Goal: Task Accomplishment & Management: Manage account settings

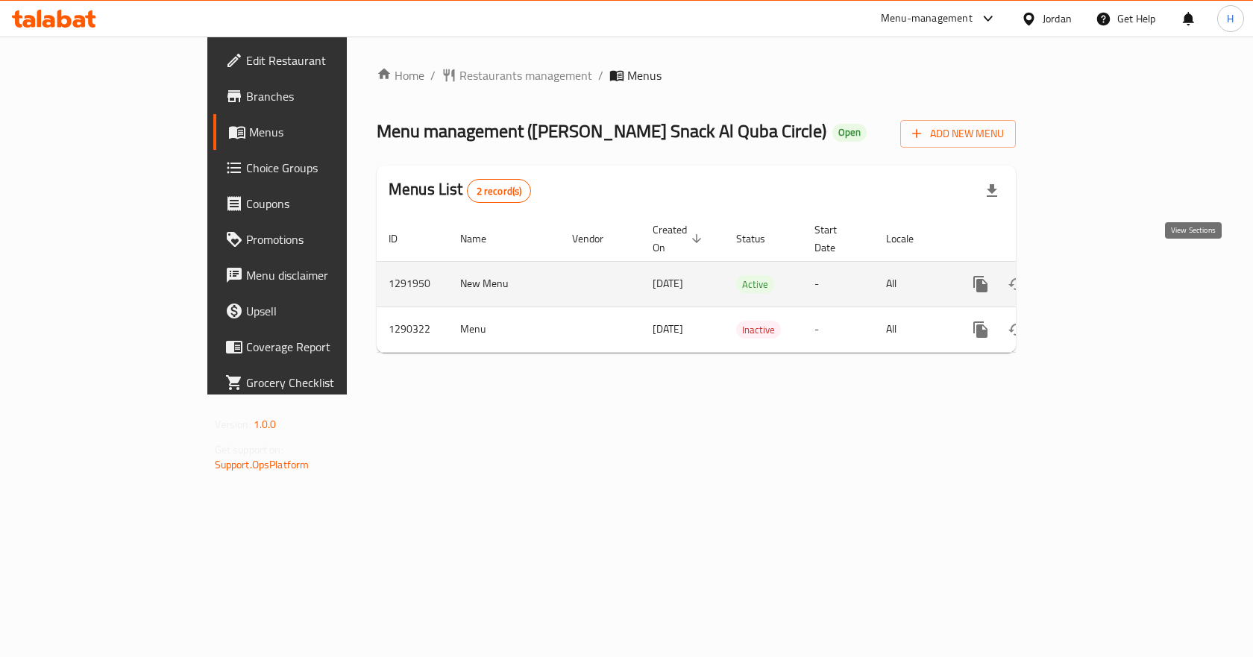
click at [1097, 275] on icon "enhanced table" at bounding box center [1088, 284] width 18 height 18
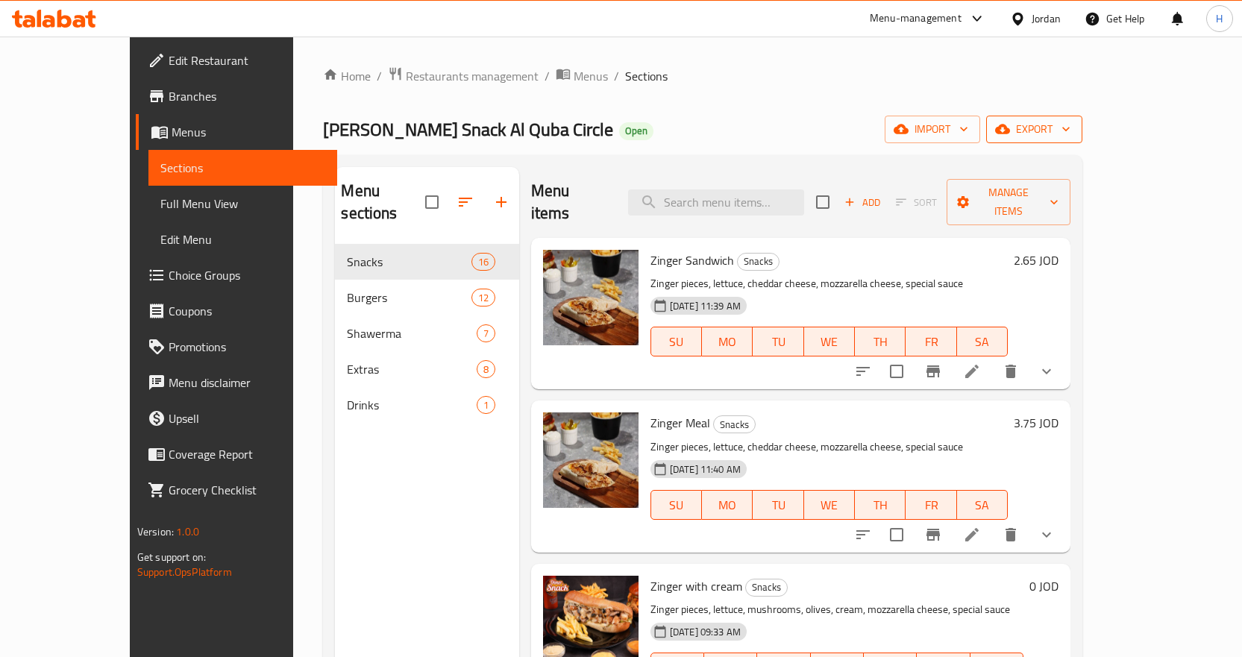
click at [1070, 131] on span "export" at bounding box center [1034, 129] width 72 height 19
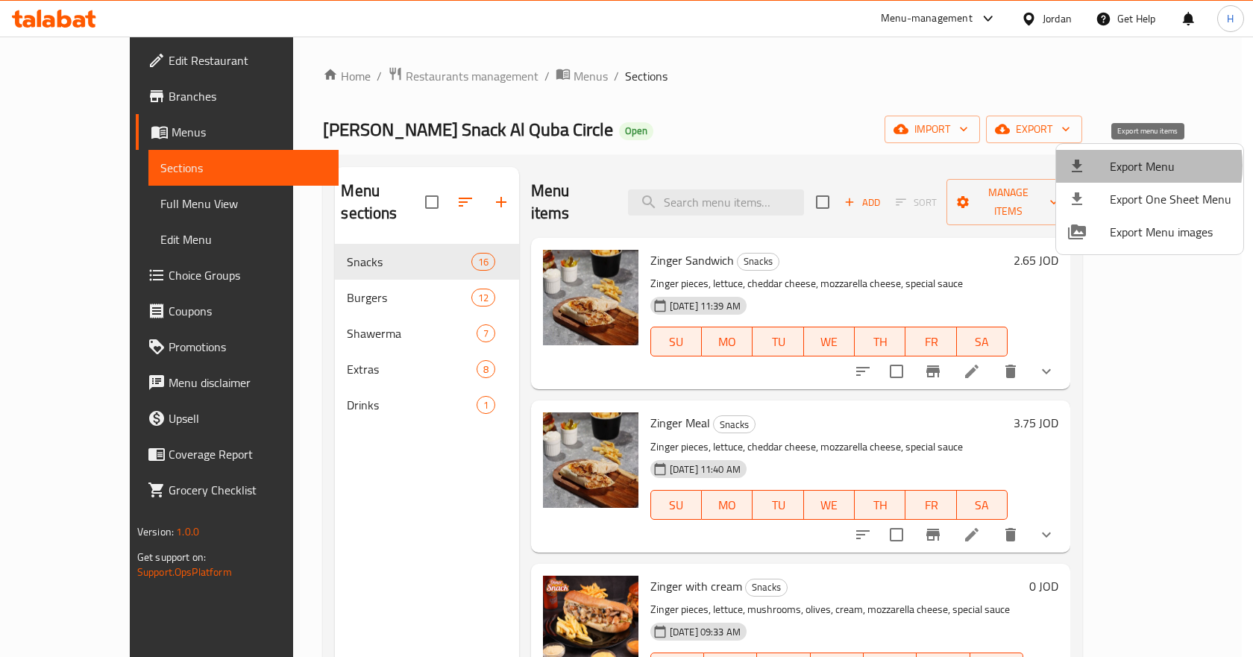
click at [1120, 166] on span "Export Menu" at bounding box center [1171, 166] width 122 height 18
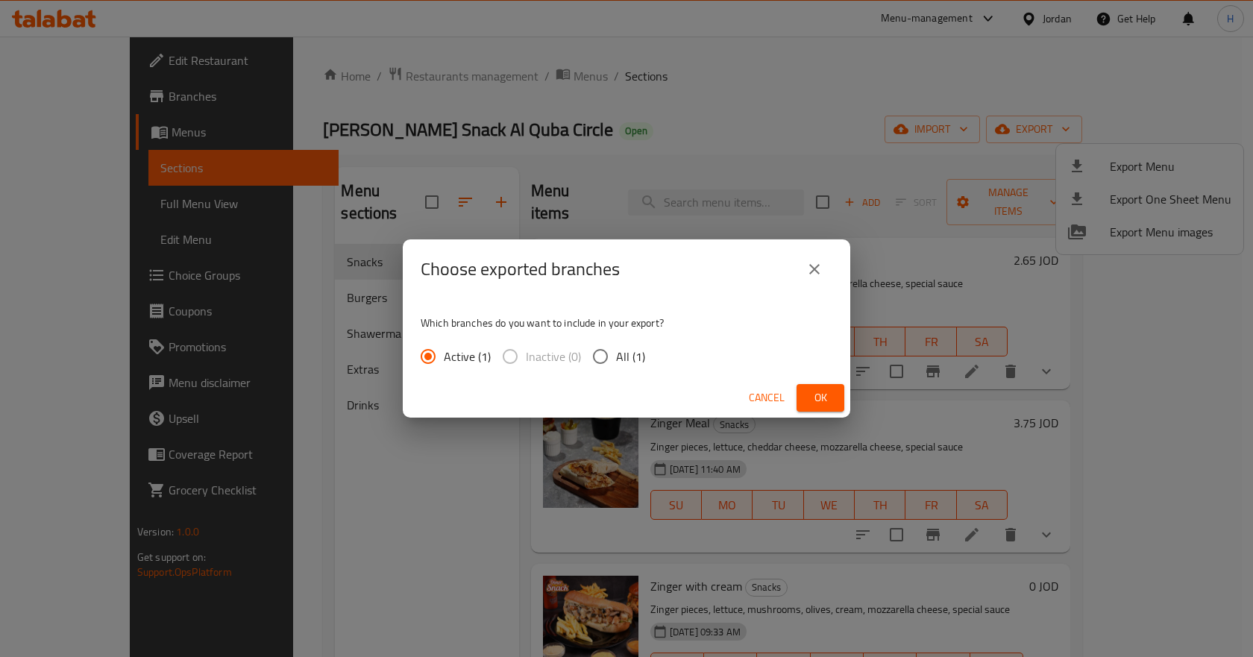
click at [594, 351] on input "All (1)" at bounding box center [600, 356] width 31 height 31
radio input "true"
click at [832, 401] on button "Ok" at bounding box center [821, 398] width 48 height 28
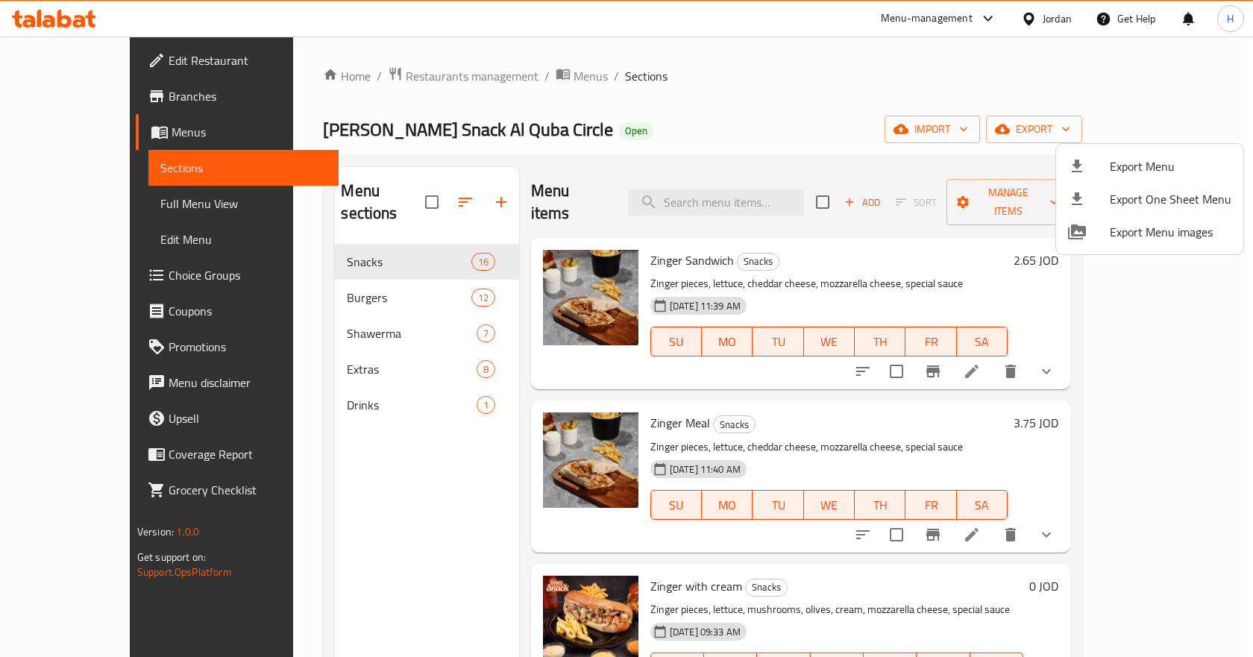
click at [329, 316] on div at bounding box center [626, 328] width 1253 height 657
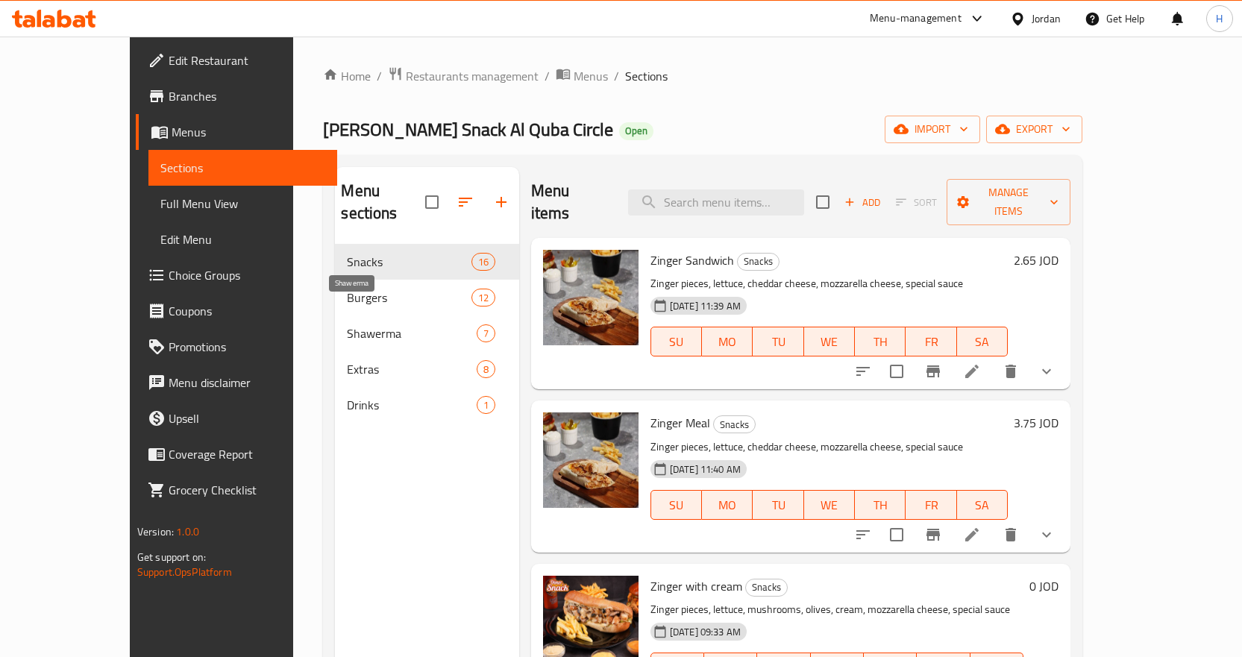
click at [347, 324] on span "Shawerma" at bounding box center [411, 333] width 129 height 18
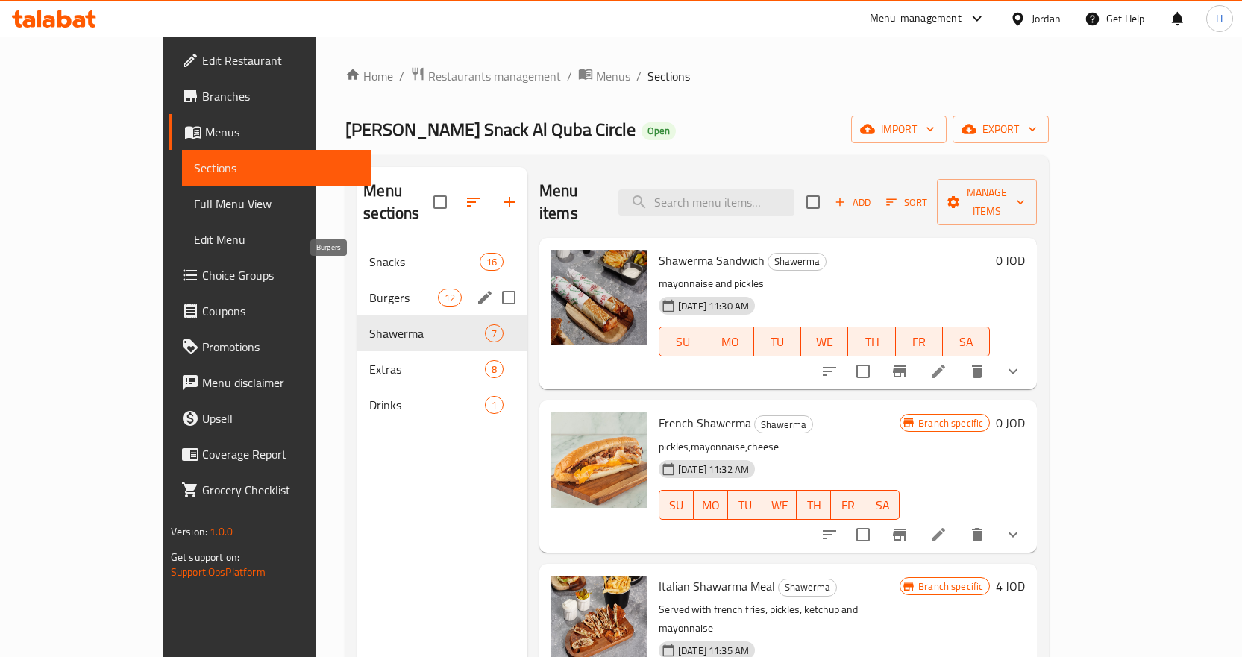
click at [369, 289] on span "Burgers" at bounding box center [403, 298] width 68 height 18
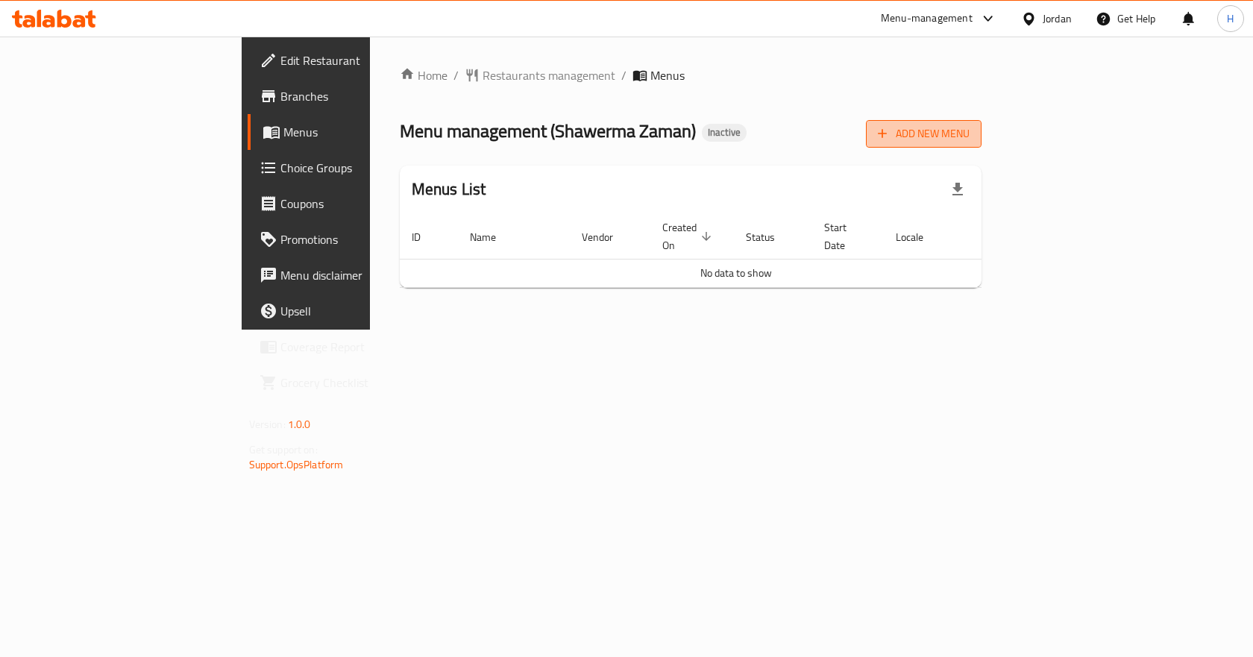
click at [970, 131] on span "Add New Menu" at bounding box center [924, 134] width 92 height 19
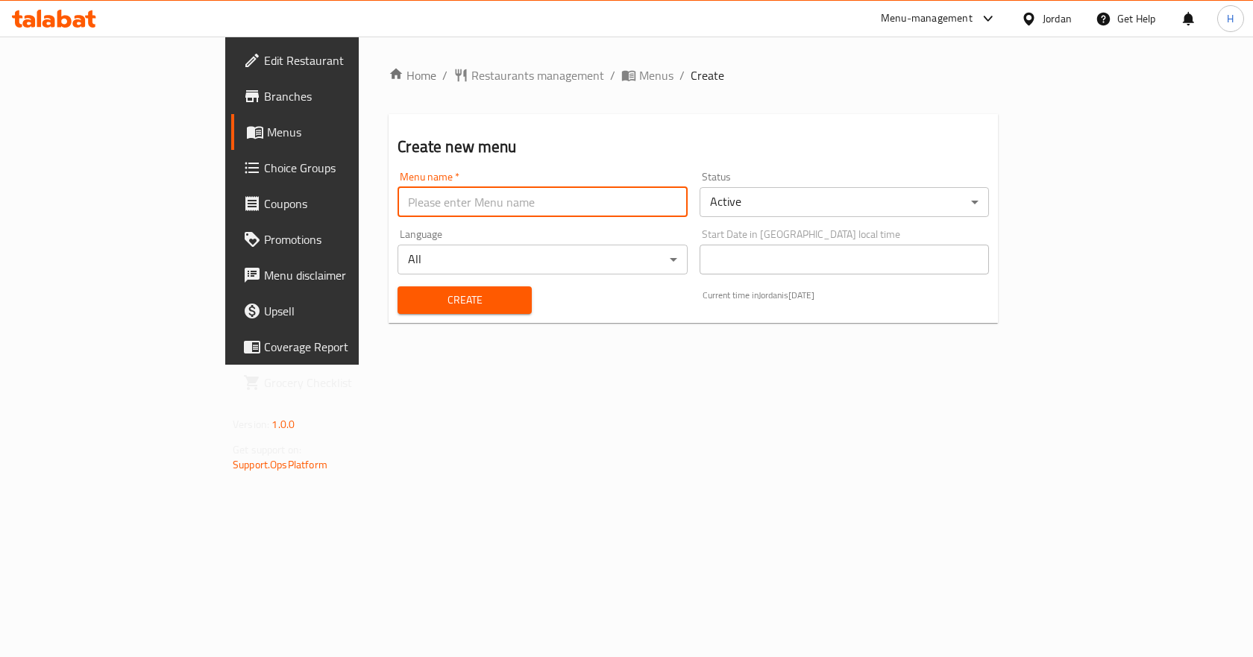
click at [398, 203] on input "text" at bounding box center [542, 202] width 289 height 30
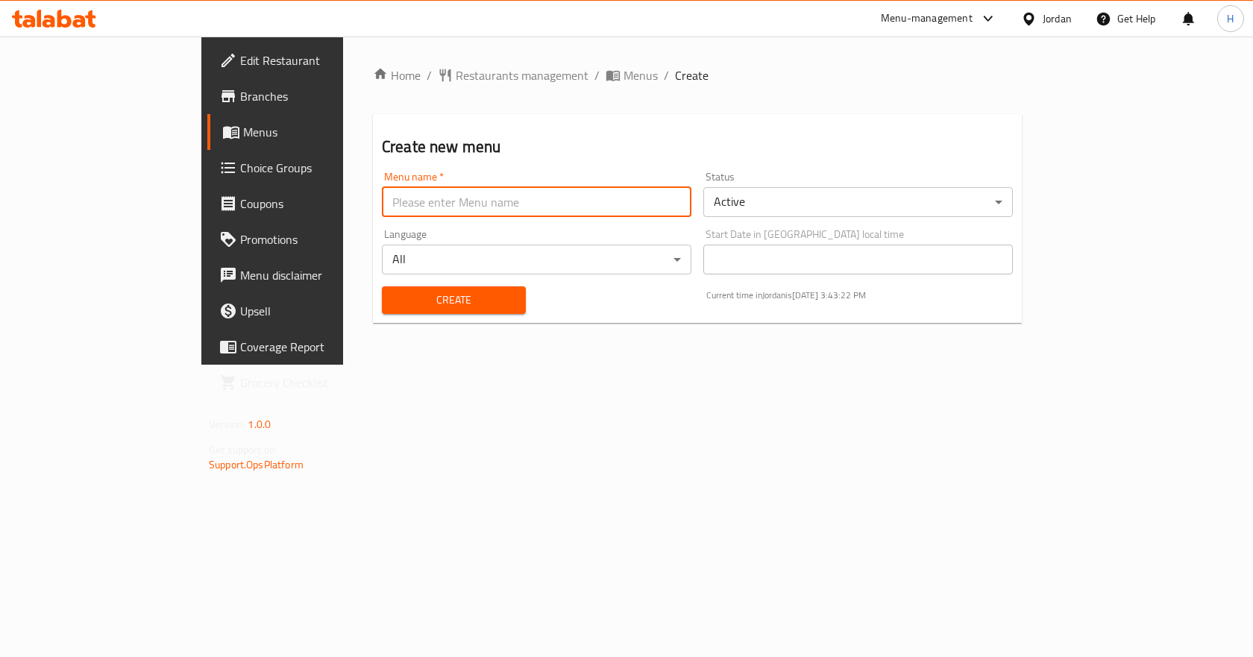
type input "Gazar"
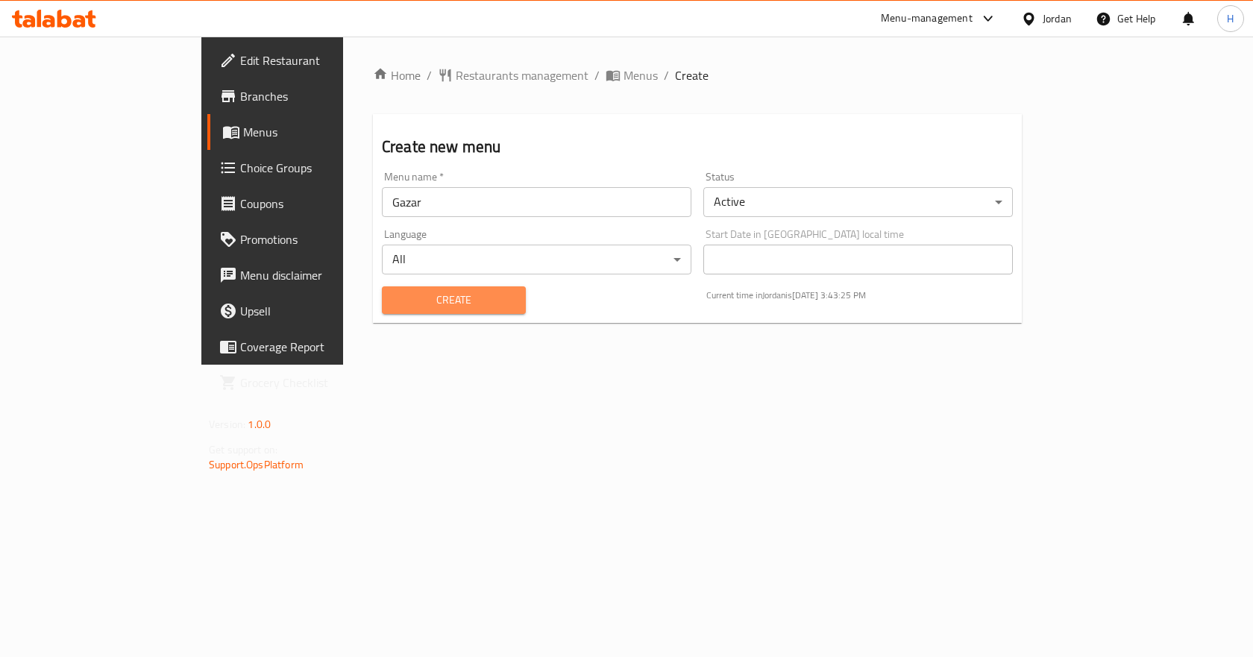
click at [394, 309] on span "Create" at bounding box center [454, 300] width 120 height 19
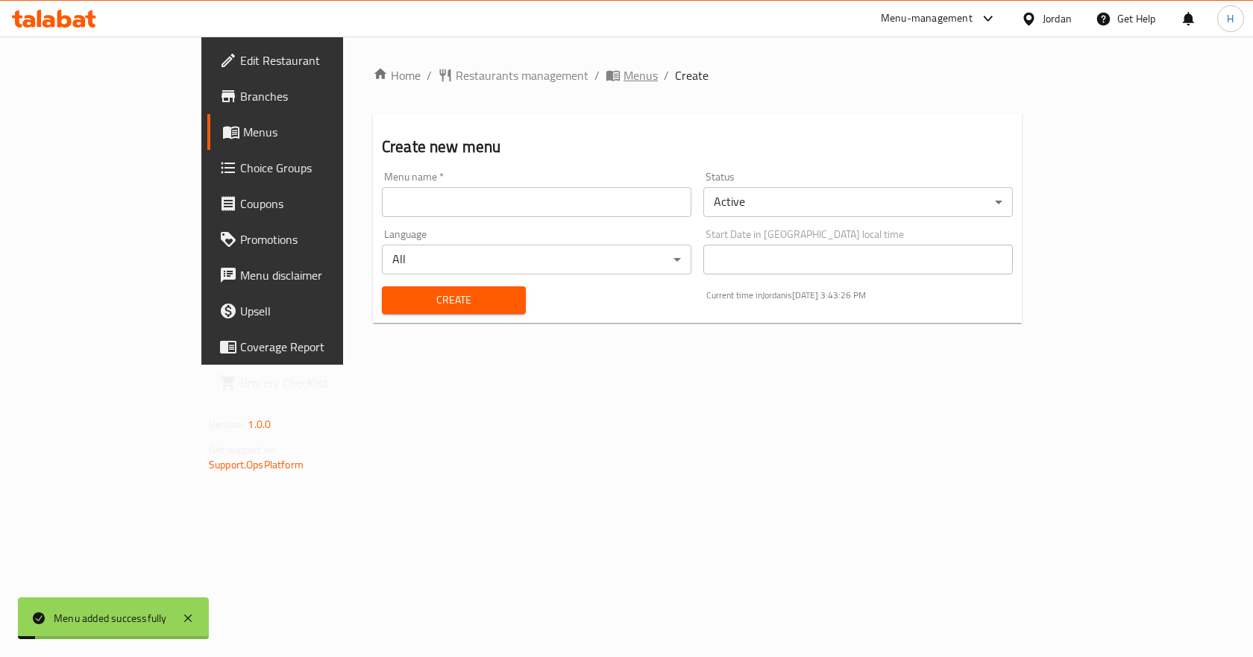
click at [624, 82] on span "Menus" at bounding box center [641, 75] width 34 height 18
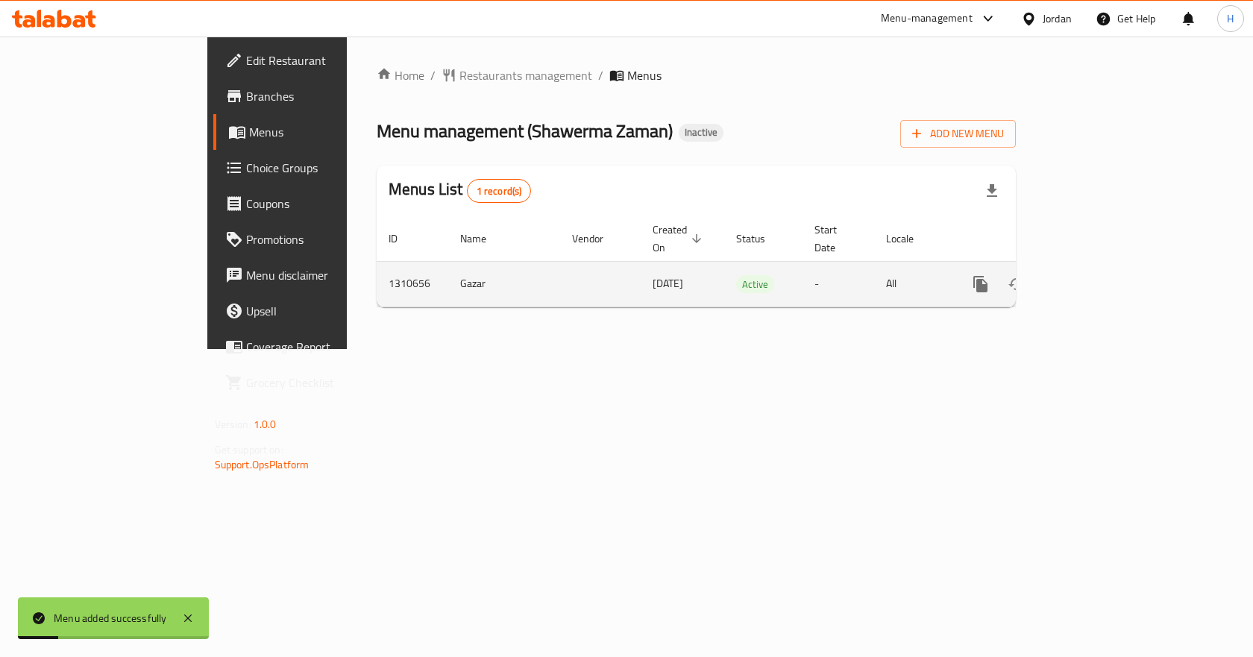
click at [1106, 266] on link "enhanced table" at bounding box center [1088, 284] width 36 height 36
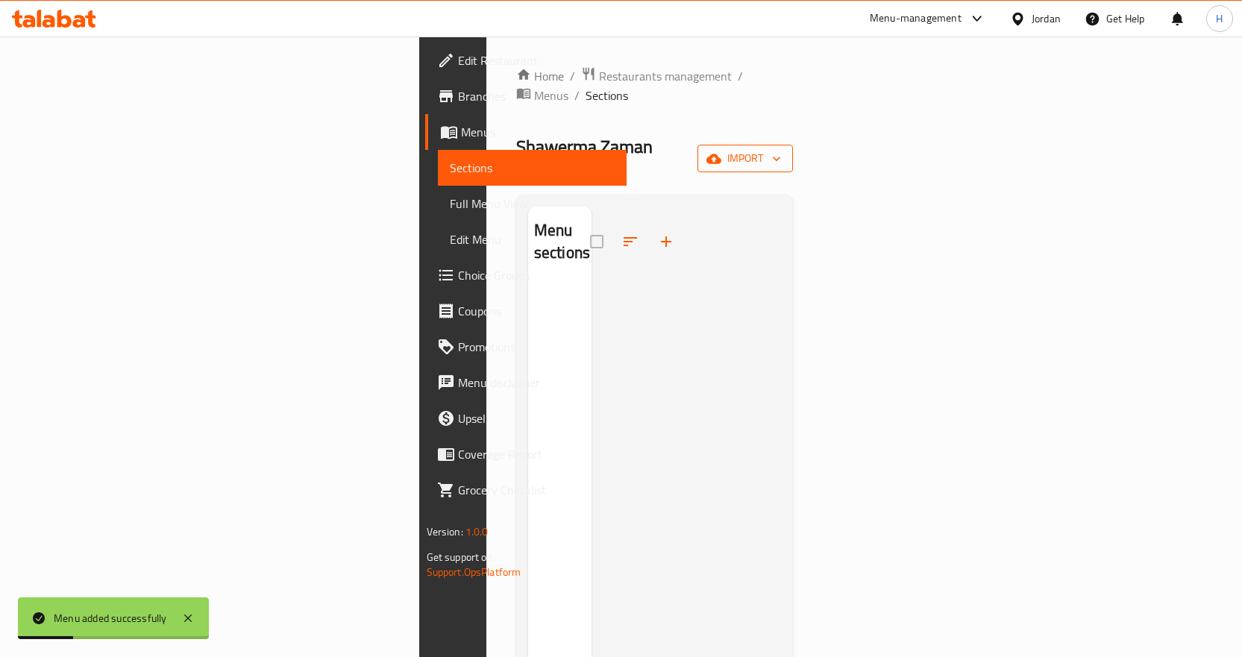
click at [781, 149] on span "import" at bounding box center [745, 158] width 72 height 19
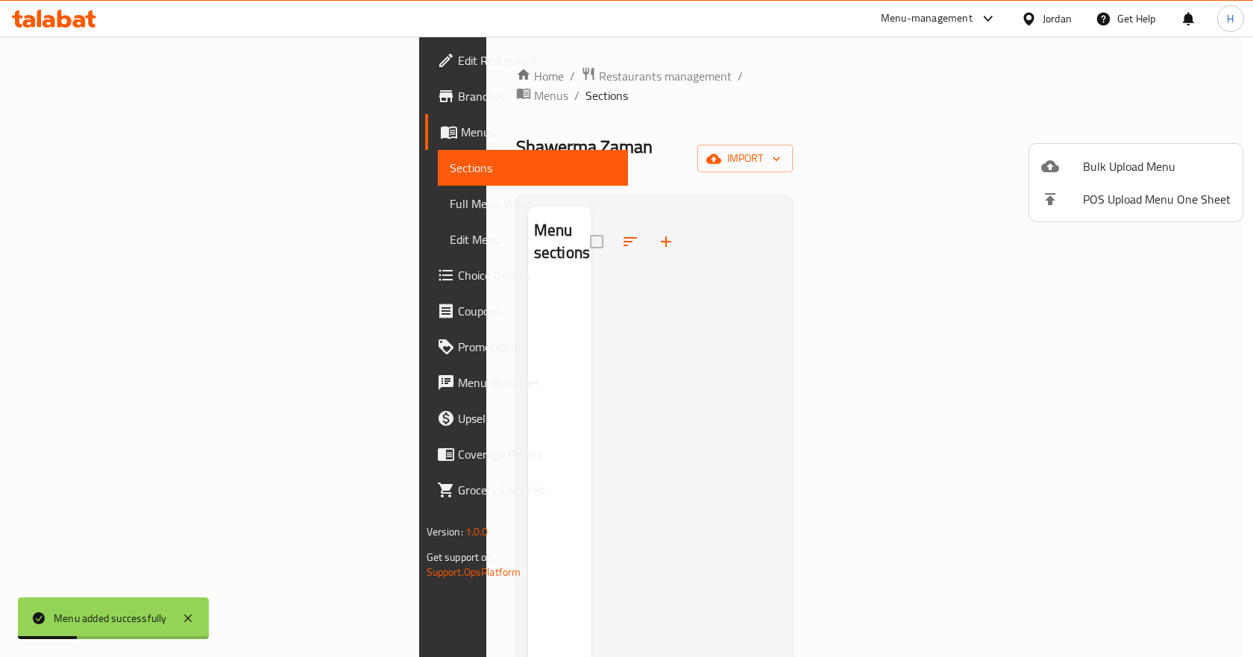
click at [1164, 161] on span "Bulk Upload Menu" at bounding box center [1157, 166] width 148 height 18
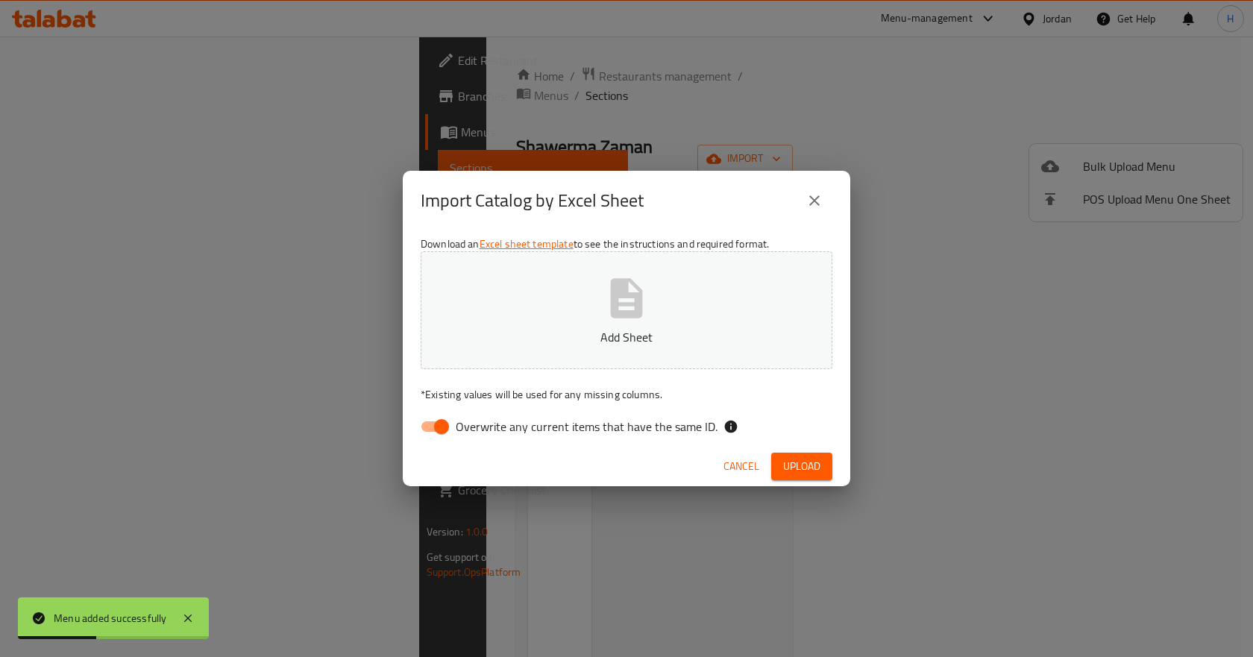
click at [433, 421] on input "Overwrite any current items that have the same ID." at bounding box center [441, 426] width 85 height 28
checkbox input "false"
click at [495, 351] on button "Add Sheet" at bounding box center [627, 310] width 412 height 118
click at [794, 463] on span "Upload" at bounding box center [801, 466] width 37 height 19
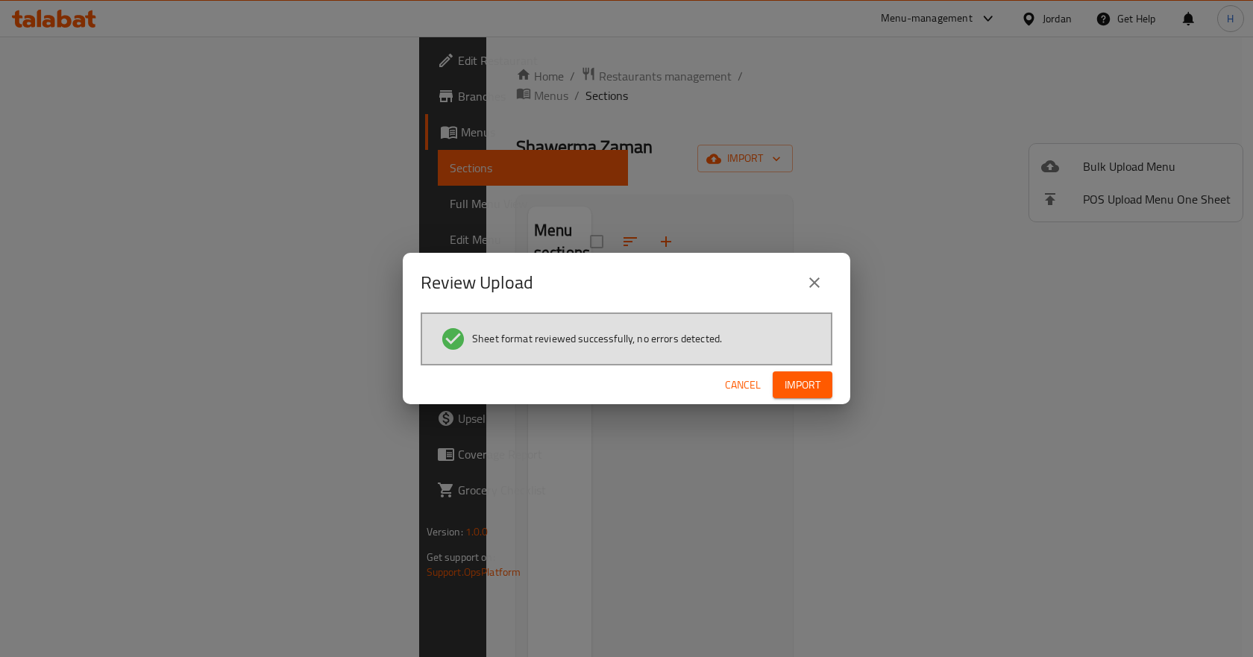
click at [780, 379] on button "Import" at bounding box center [803, 385] width 60 height 28
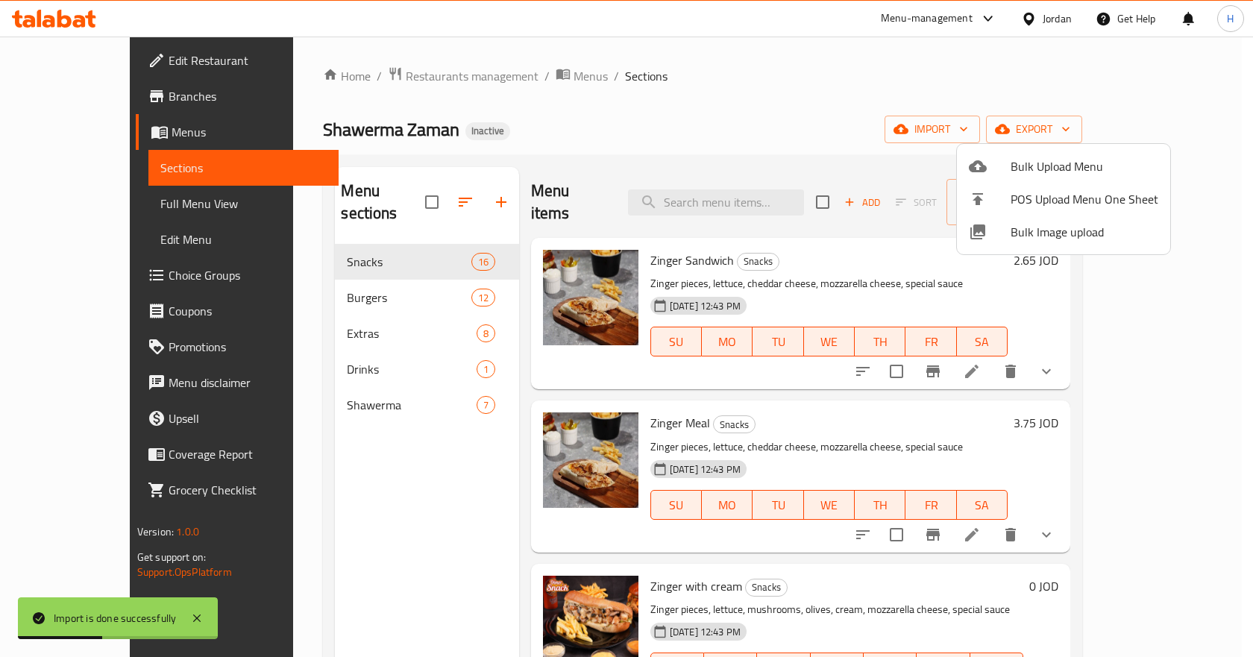
click at [806, 107] on div at bounding box center [626, 328] width 1253 height 657
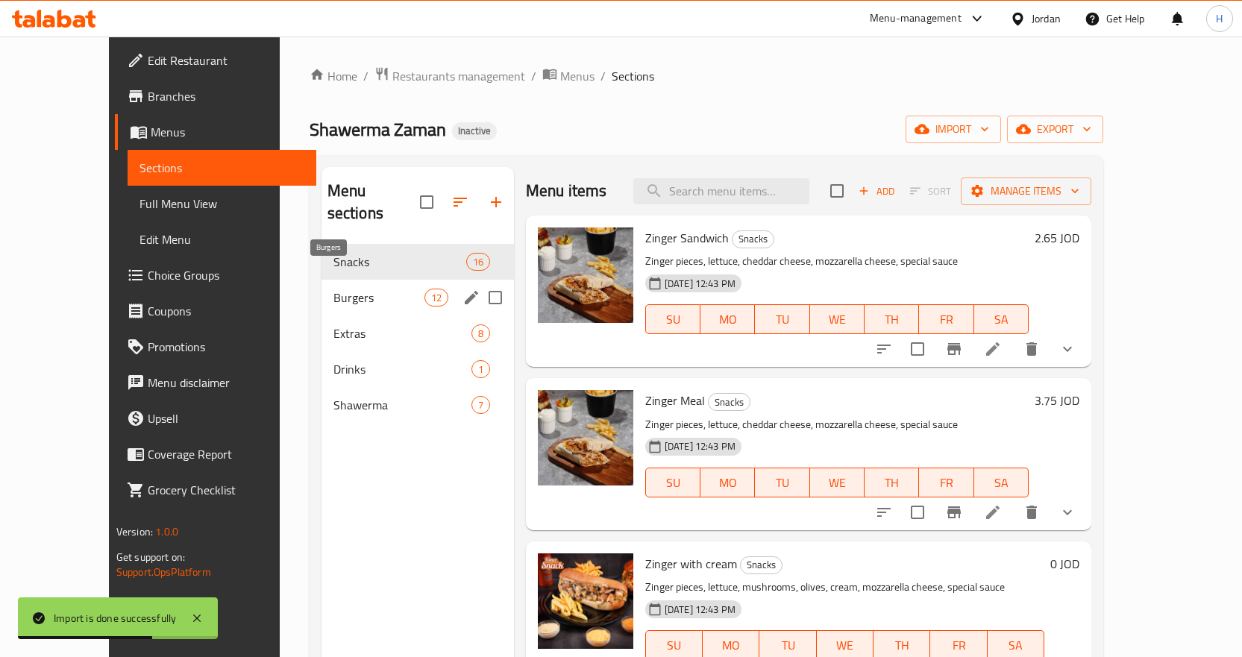
click at [359, 289] on span "Burgers" at bounding box center [378, 298] width 91 height 18
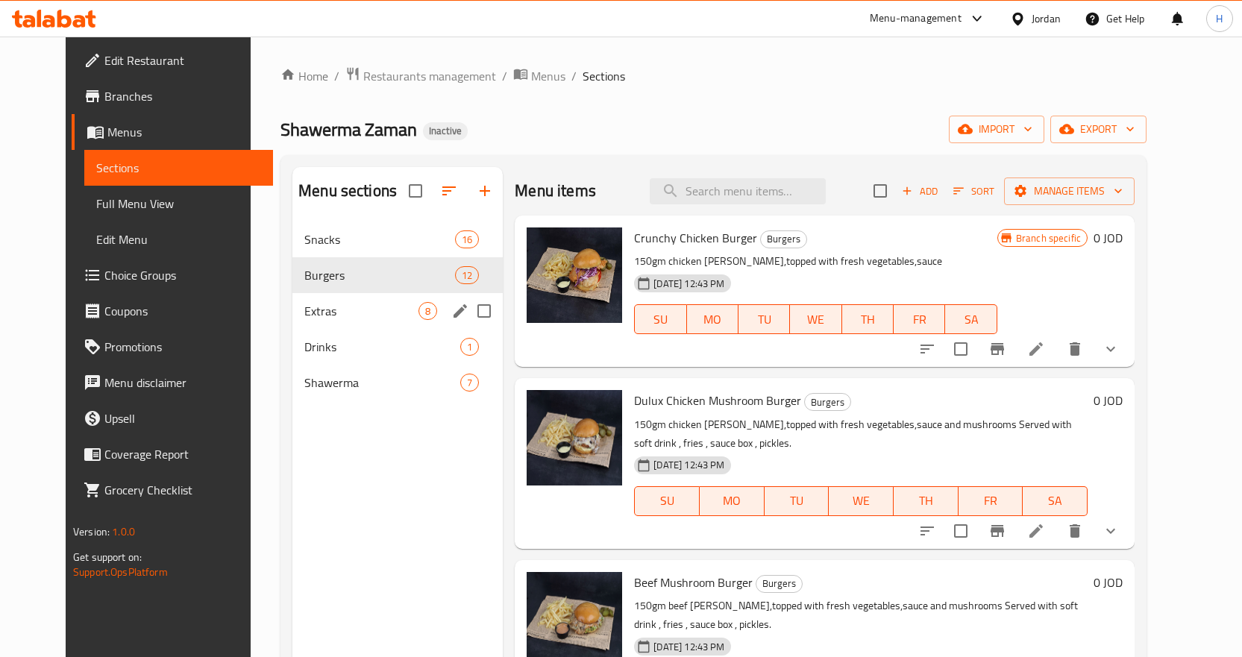
click at [370, 301] on div "Extras 8" at bounding box center [397, 311] width 210 height 36
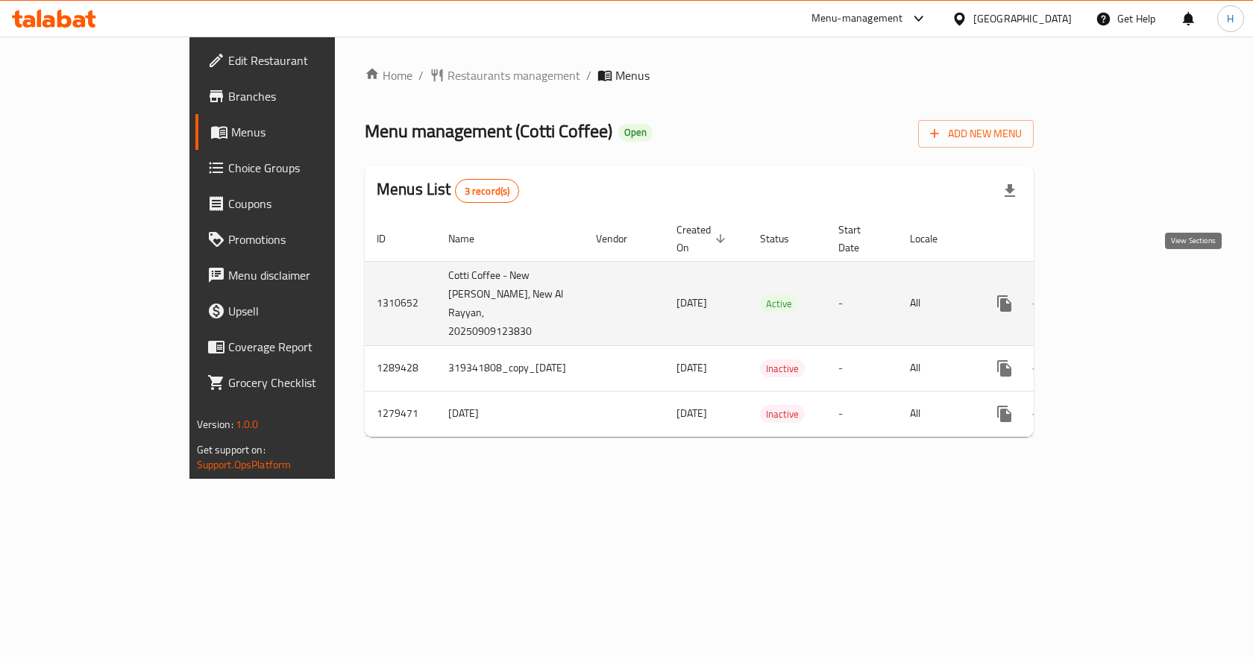
click at [1130, 286] on link "enhanced table" at bounding box center [1112, 304] width 36 height 36
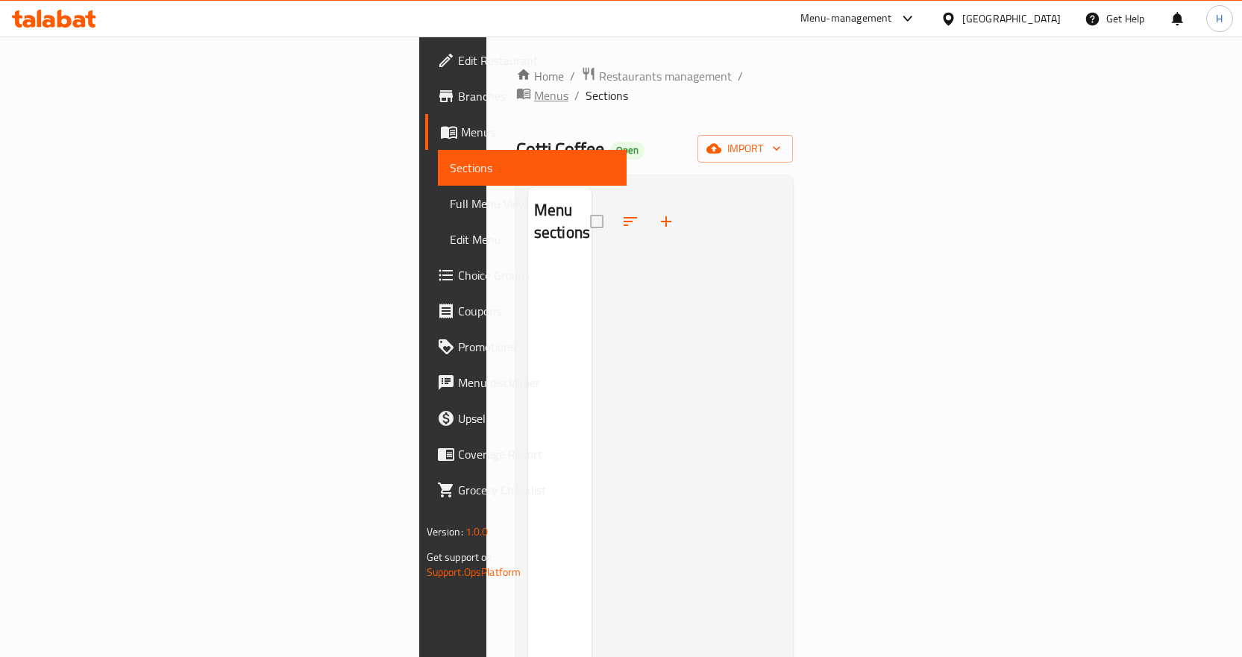
click at [516, 86] on icon "breadcrumb" at bounding box center [523, 93] width 15 height 15
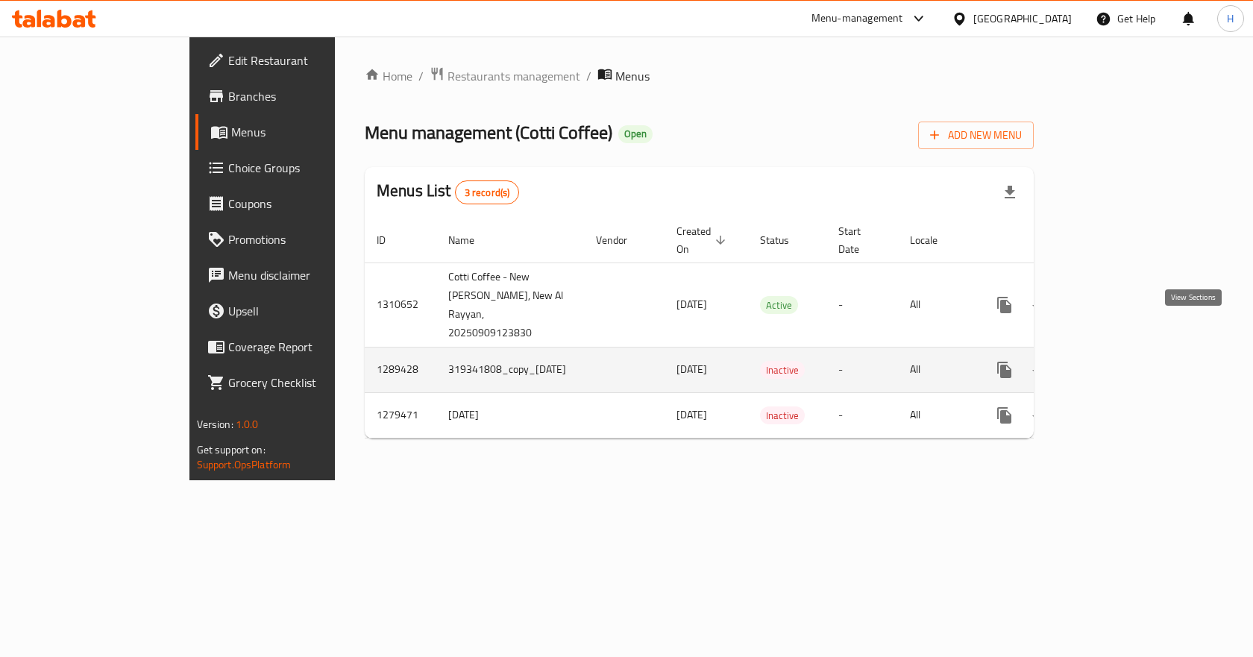
click at [1130, 352] on link "enhanced table" at bounding box center [1112, 370] width 36 height 36
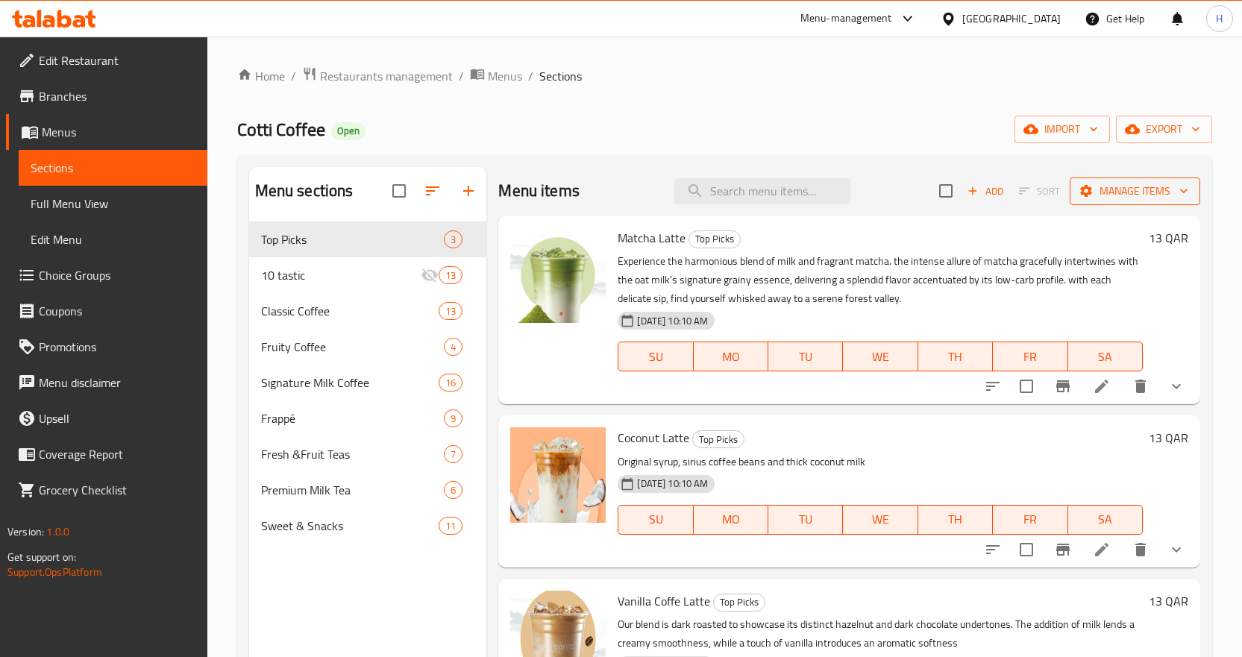
click at [1121, 191] on span "Manage items" at bounding box center [1134, 191] width 107 height 19
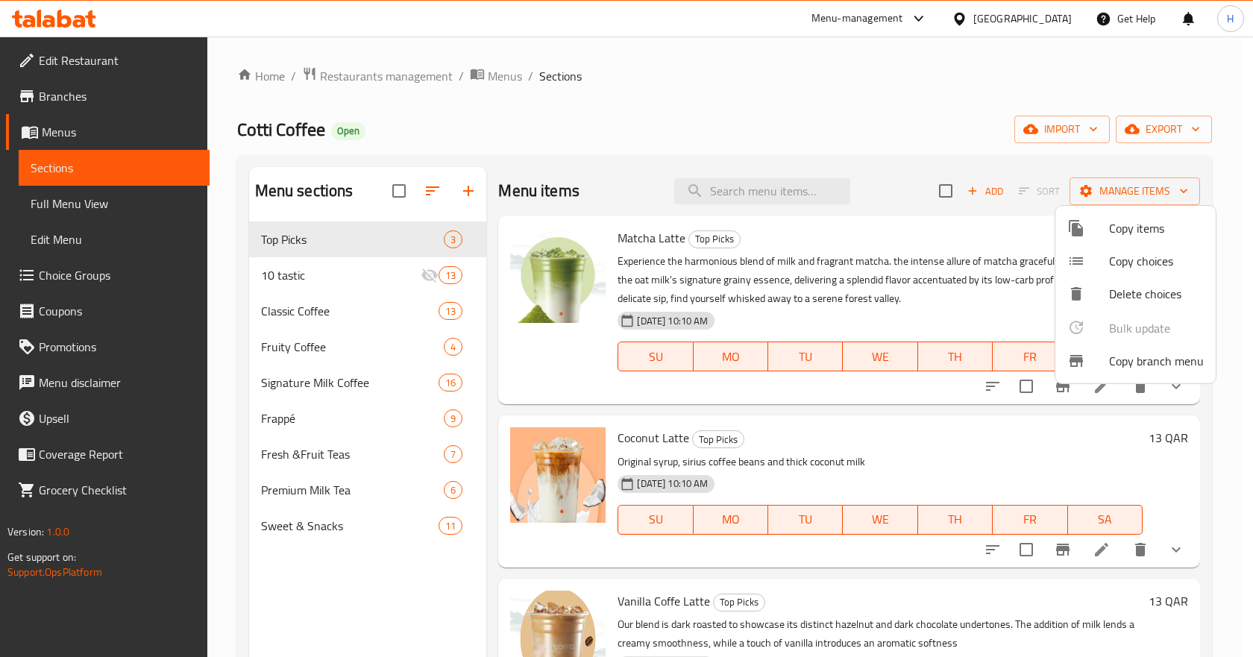
click at [1120, 355] on span "Copy branch menu" at bounding box center [1156, 361] width 95 height 18
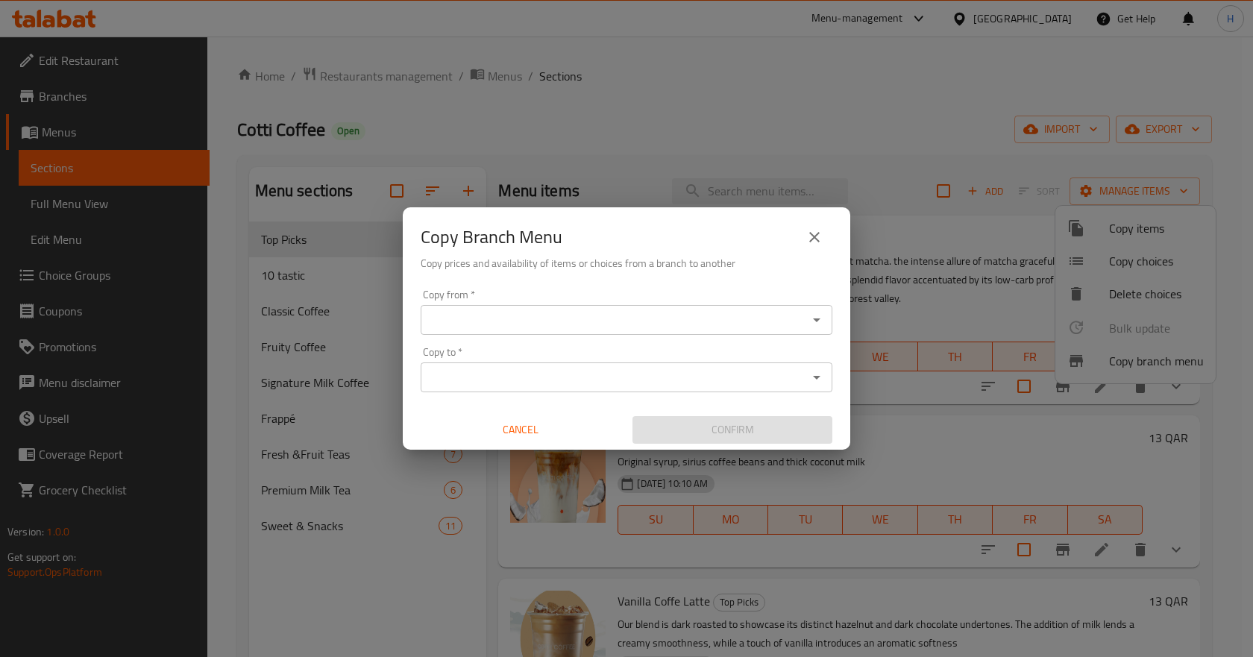
click at [432, 331] on div "Copy from *" at bounding box center [627, 320] width 412 height 30
paste input "Cotti Coffee, West Bay"
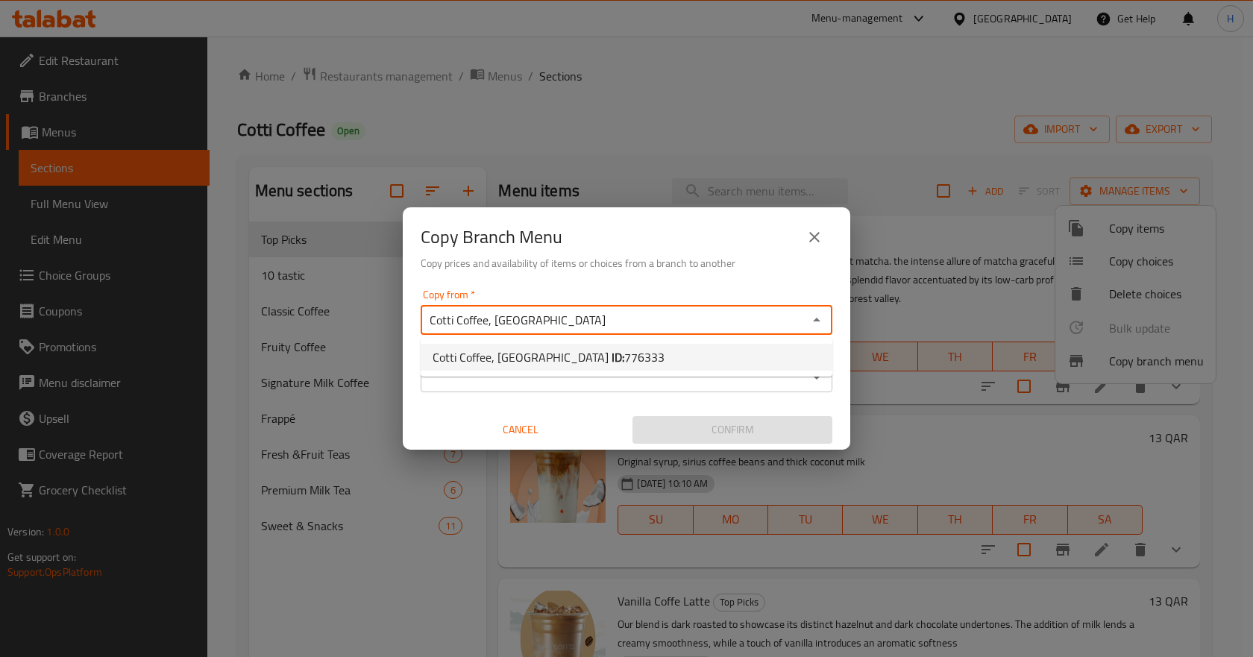
click at [530, 356] on span "Cotti Coffee, West Bay ID: 776333" at bounding box center [549, 357] width 232 height 18
drag, startPoint x: 522, startPoint y: 365, endPoint x: 518, endPoint y: 373, distance: 8.7
click at [521, 365] on div "Copy to *" at bounding box center [627, 377] width 412 height 30
type input "Cotti Coffee, West Bay"
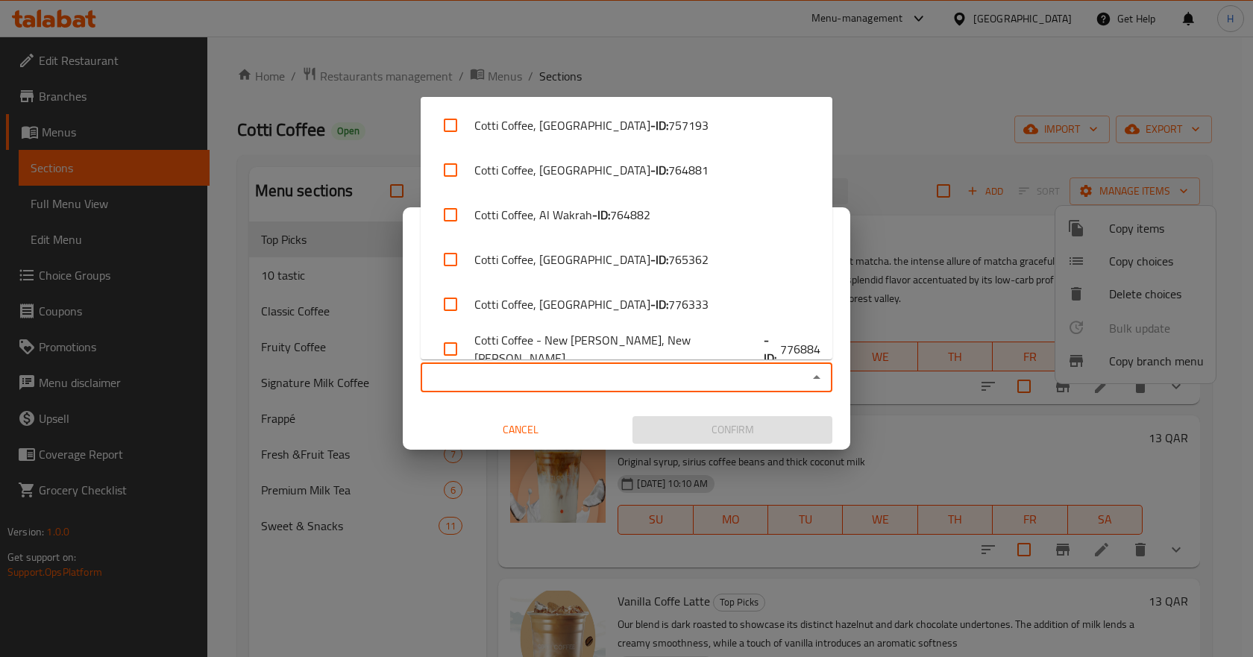
click at [518, 374] on input "Copy to   *" at bounding box center [614, 377] width 378 height 21
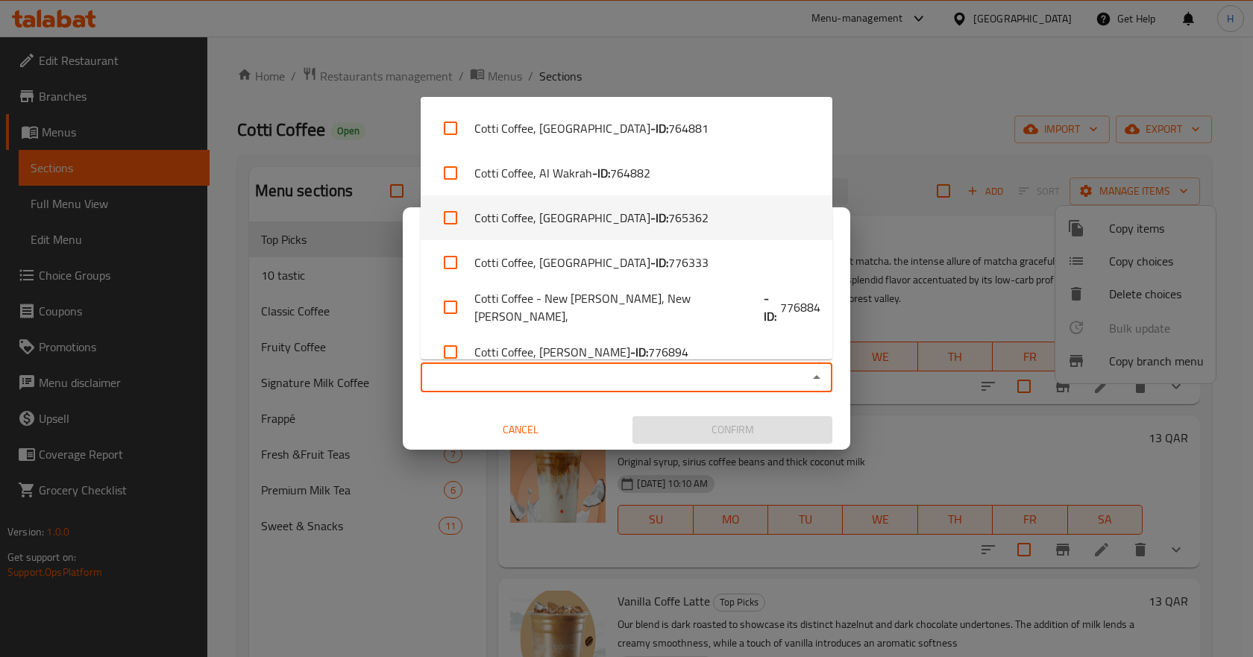
scroll to position [63, 0]
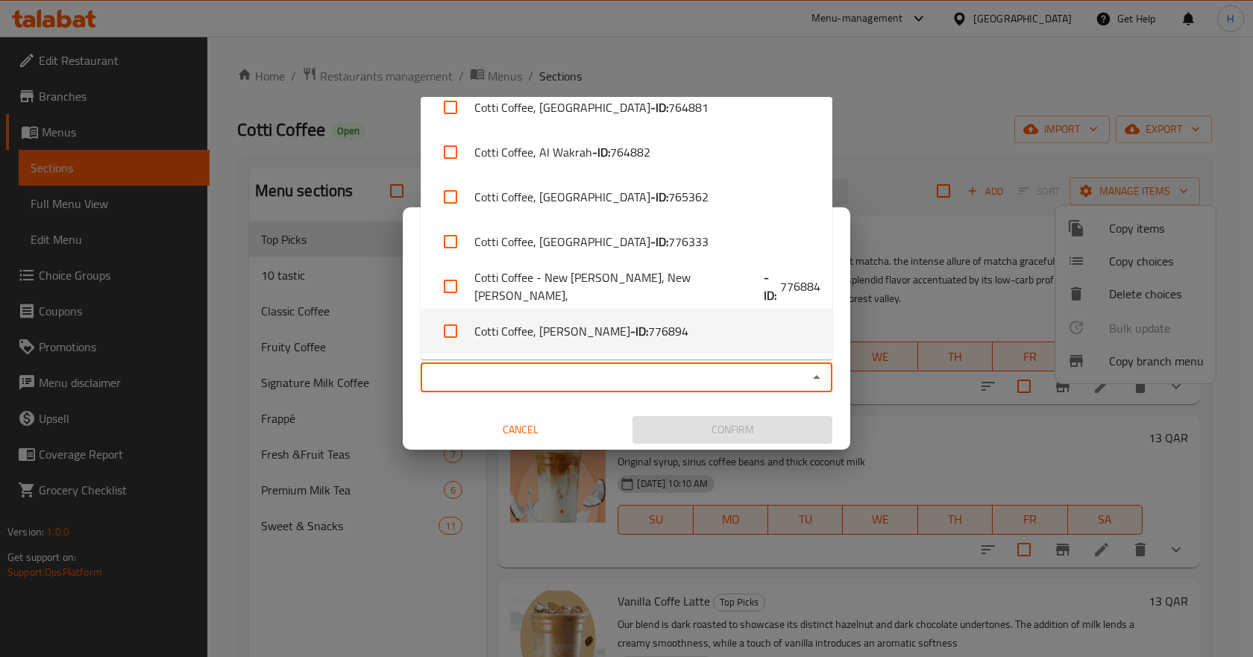
click at [588, 323] on li "Cotti Coffee, Abu Hamour - ID: 776894" at bounding box center [627, 331] width 412 height 45
checkbox input "true"
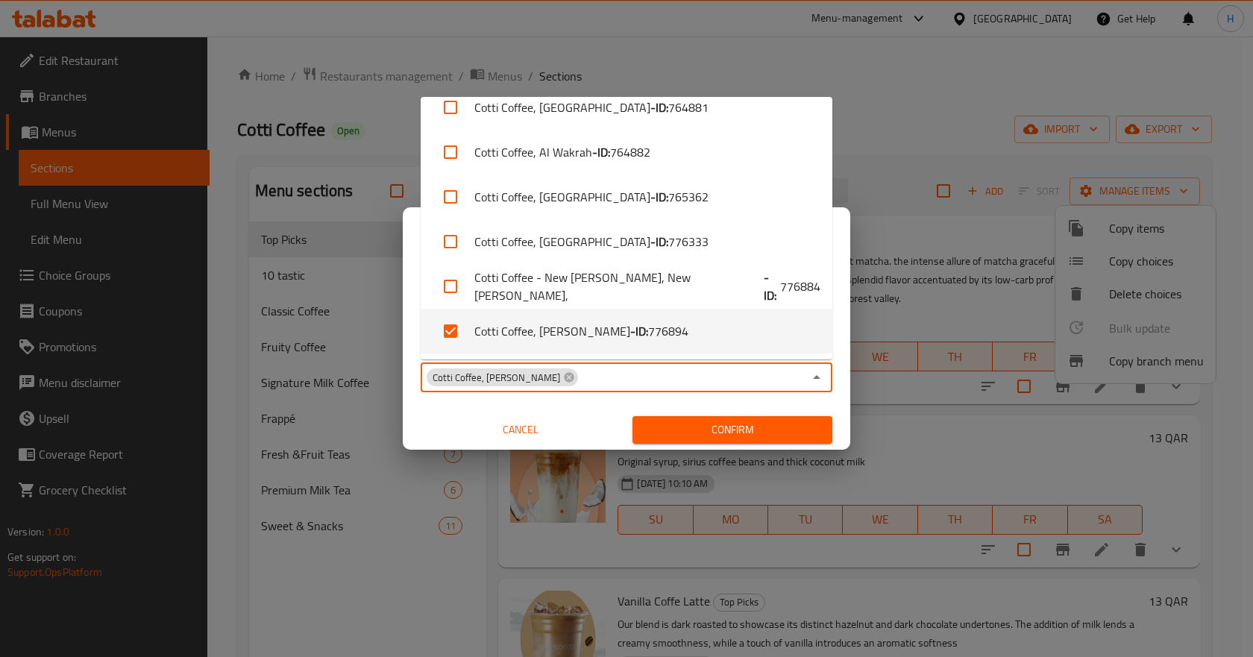
click at [653, 421] on span "Confirm" at bounding box center [732, 430] width 176 height 19
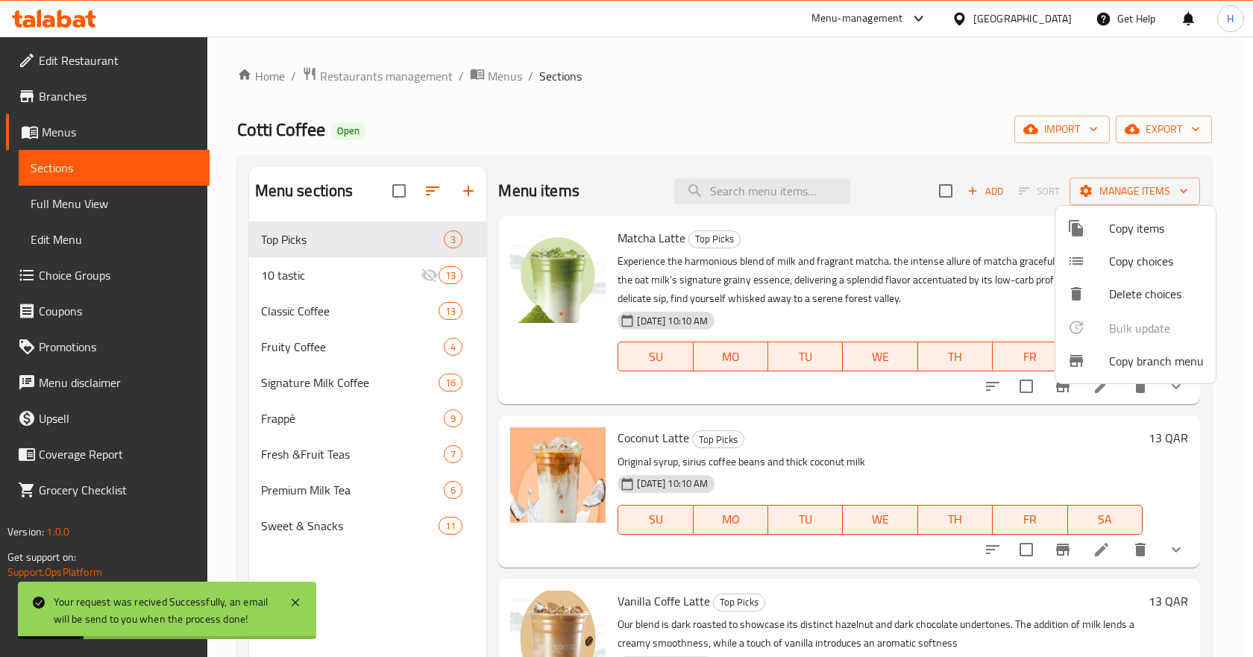
click at [495, 72] on div at bounding box center [626, 328] width 1253 height 657
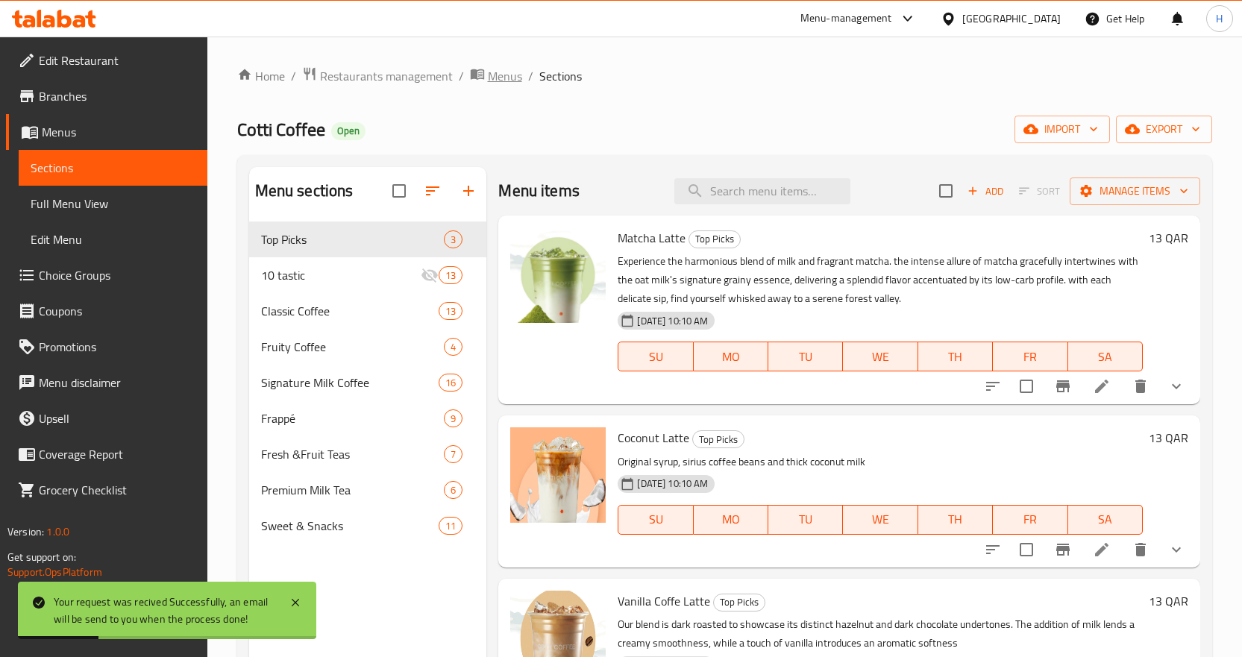
click at [494, 78] on span "Menus" at bounding box center [505, 76] width 34 height 18
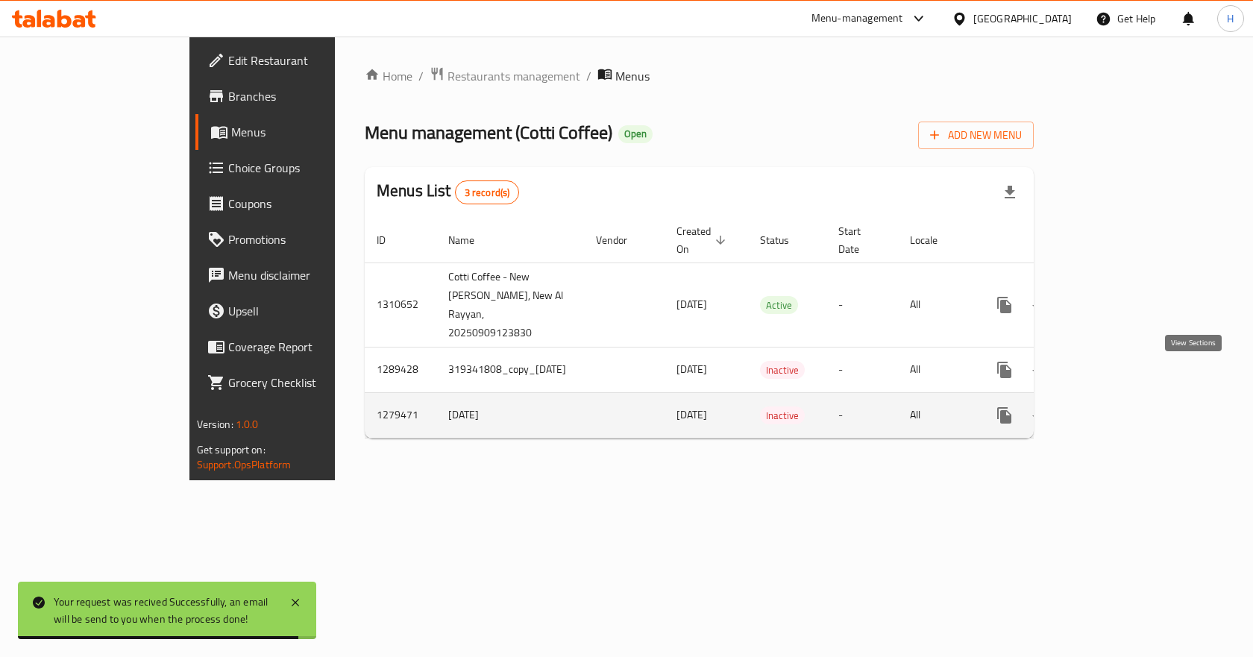
click at [1119, 409] on icon "enhanced table" at bounding box center [1111, 415] width 13 height 13
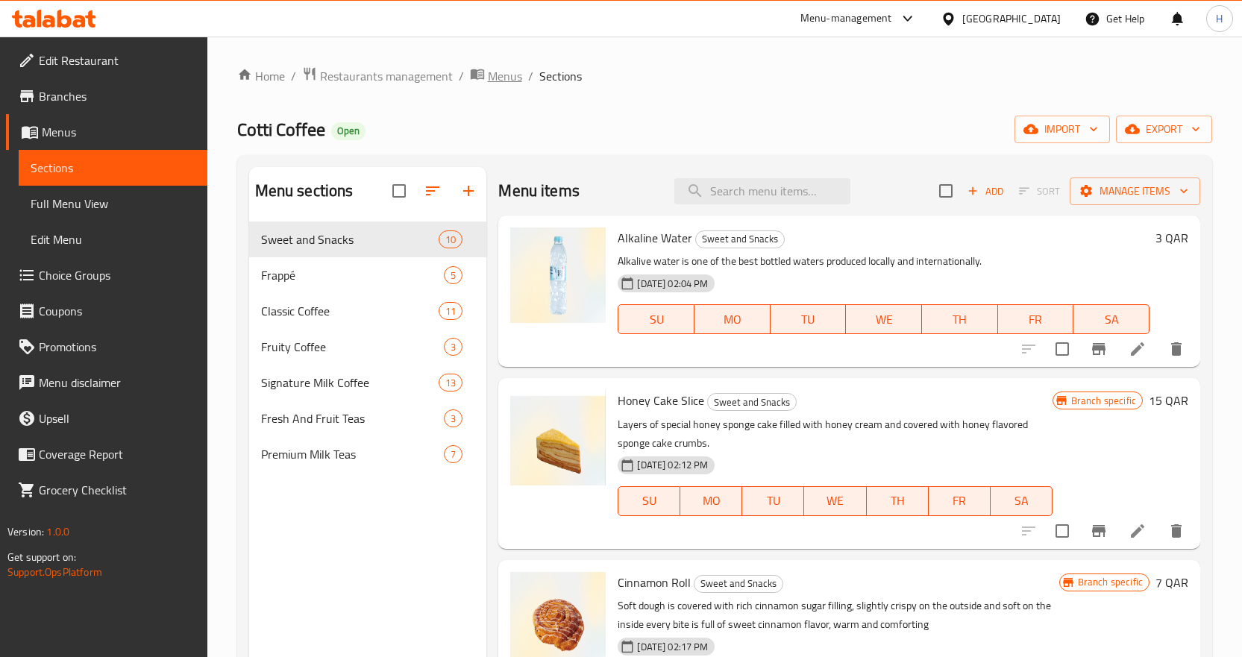
click at [504, 68] on span "Menus" at bounding box center [505, 76] width 34 height 18
